Goal: Communication & Community: Answer question/provide support

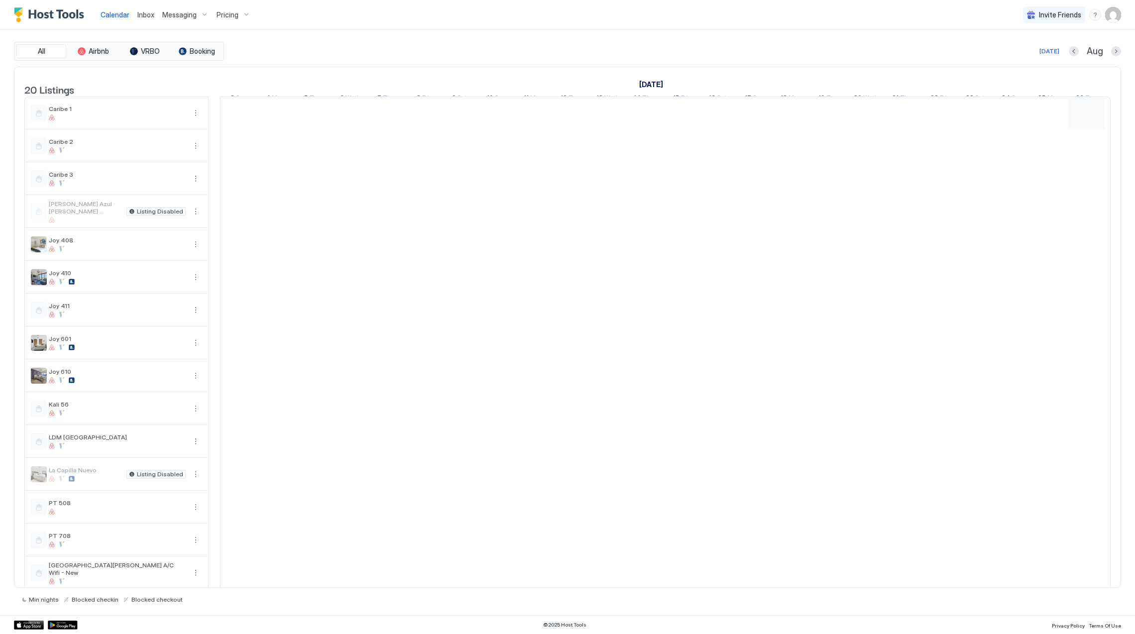
scroll to position [0, 553]
click at [151, 11] on span "Inbox" at bounding box center [145, 14] width 17 height 8
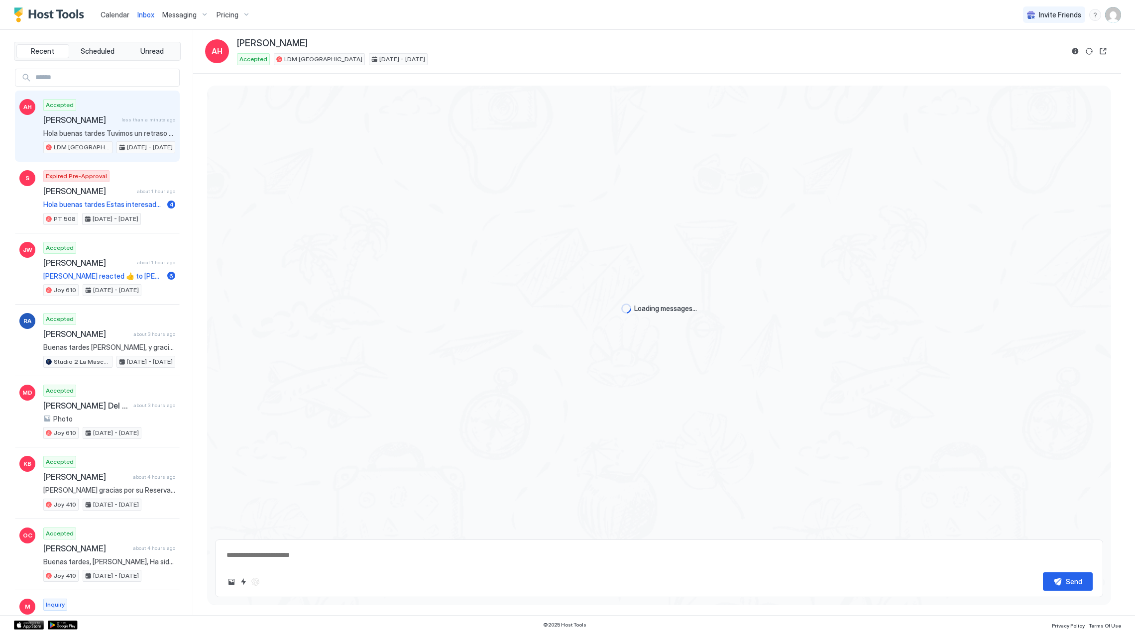
scroll to position [1490, 0]
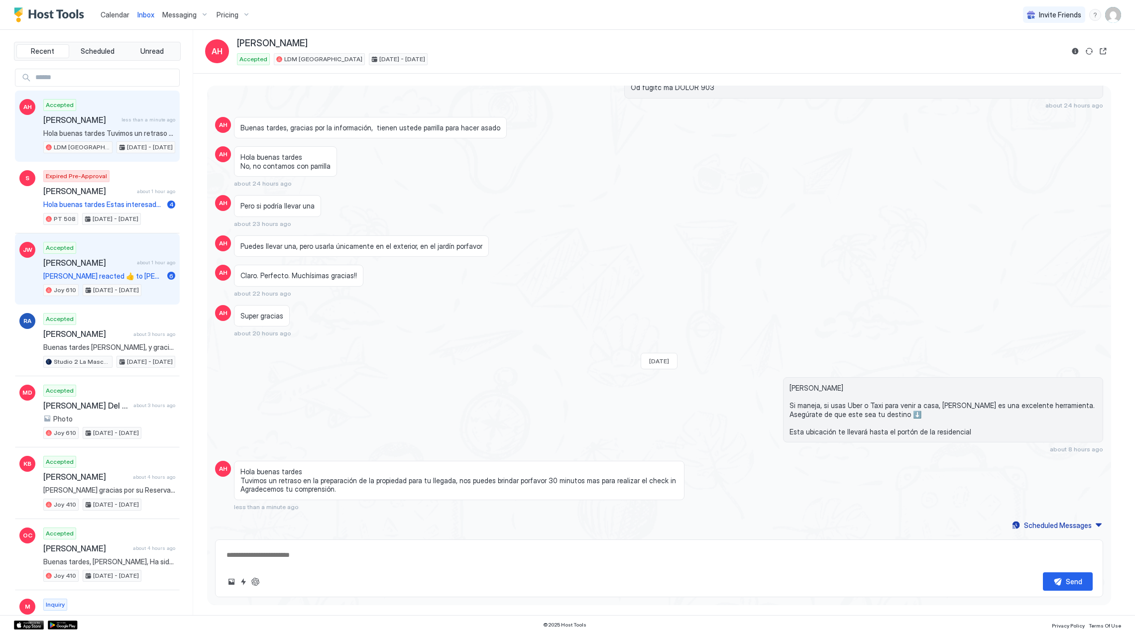
click at [107, 277] on span "[PERSON_NAME] reacted 👍 to [PERSON_NAME] message "Podemos avisarte cuando este …" at bounding box center [103, 276] width 120 height 9
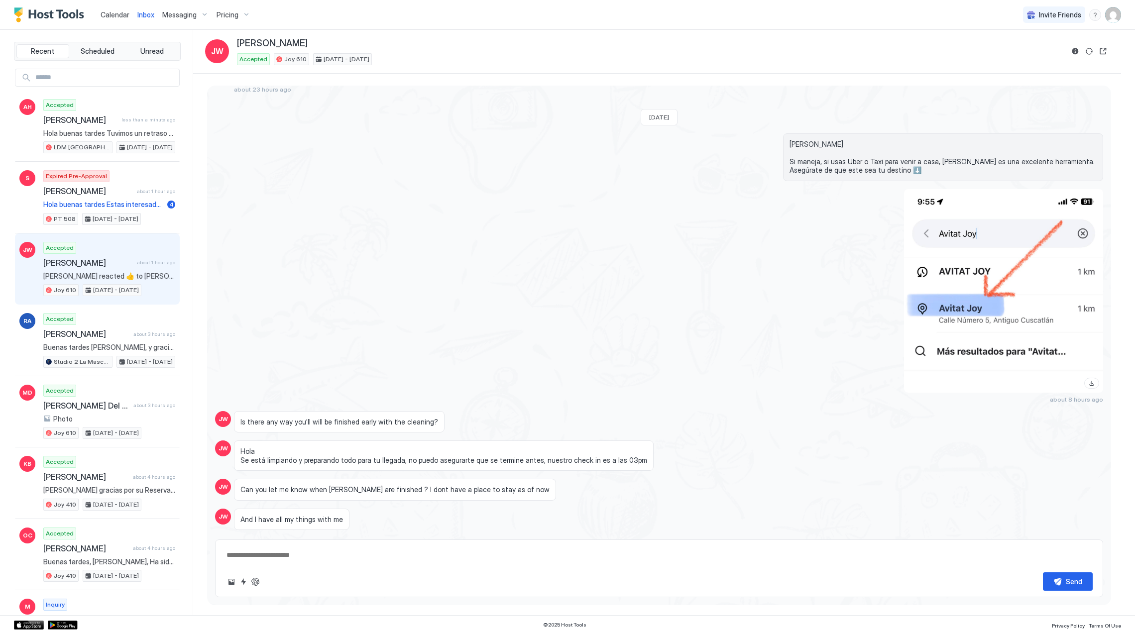
scroll to position [1102, 0]
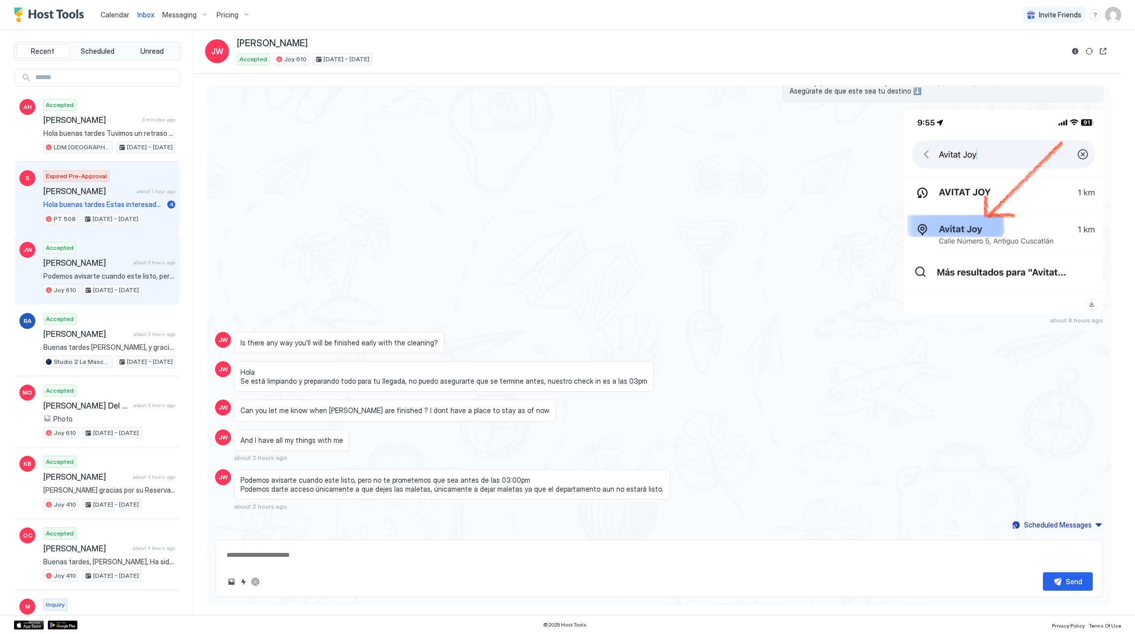
type textarea "*"
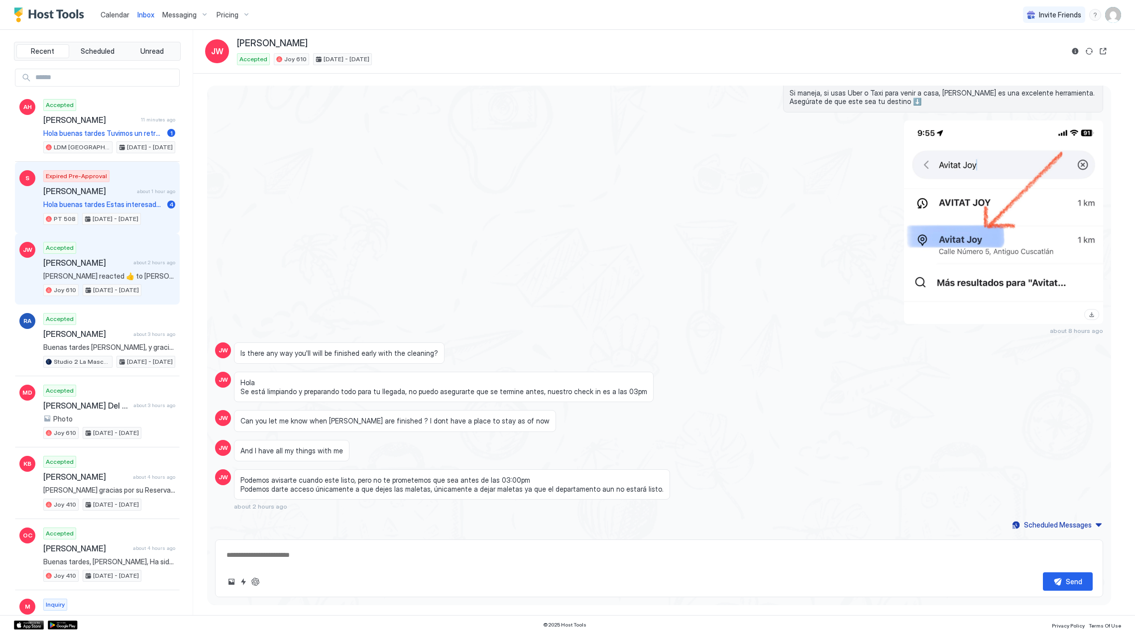
scroll to position [1080, 0]
